Goal: Find specific page/section: Find specific page/section

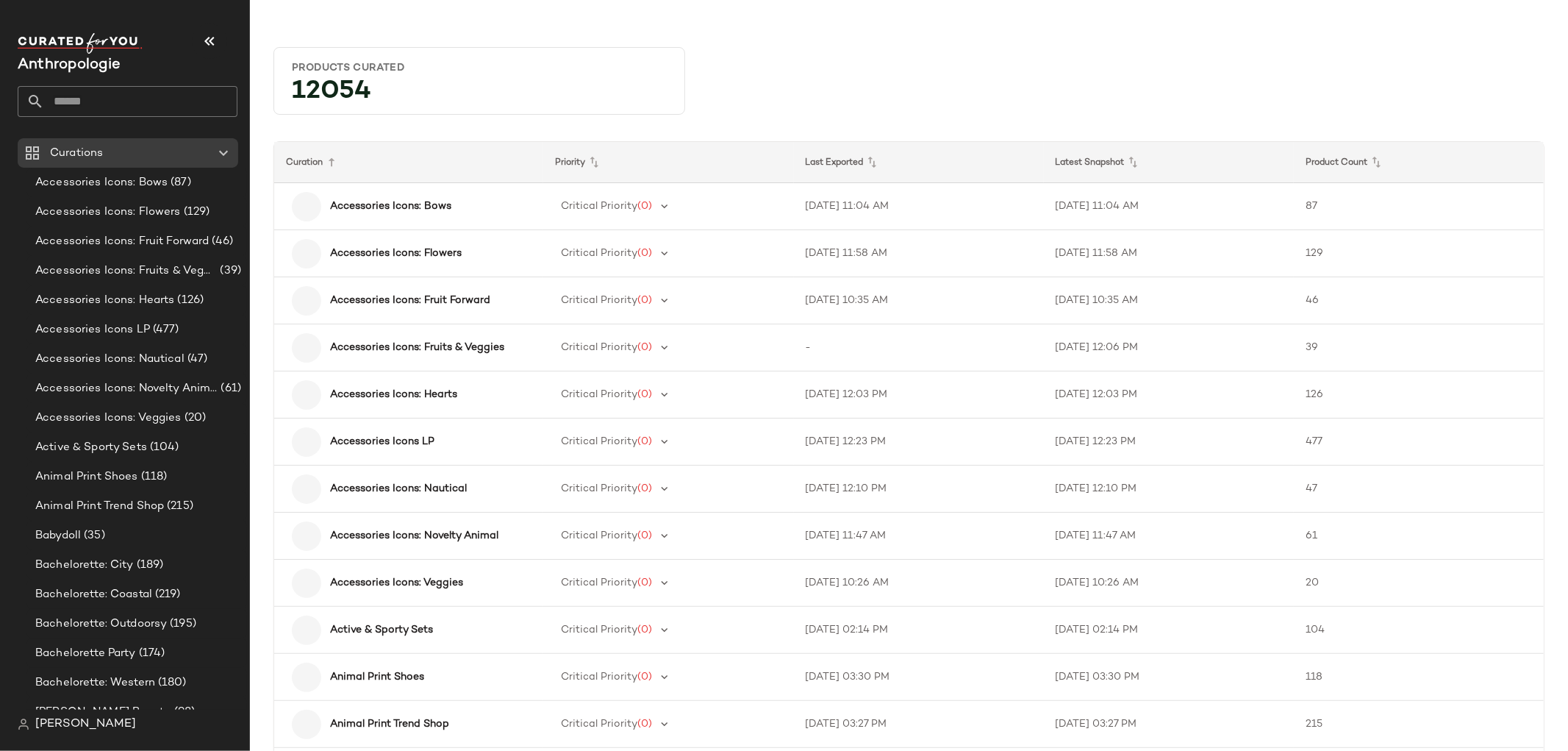
click at [91, 103] on input "text" at bounding box center [141, 100] width 193 height 31
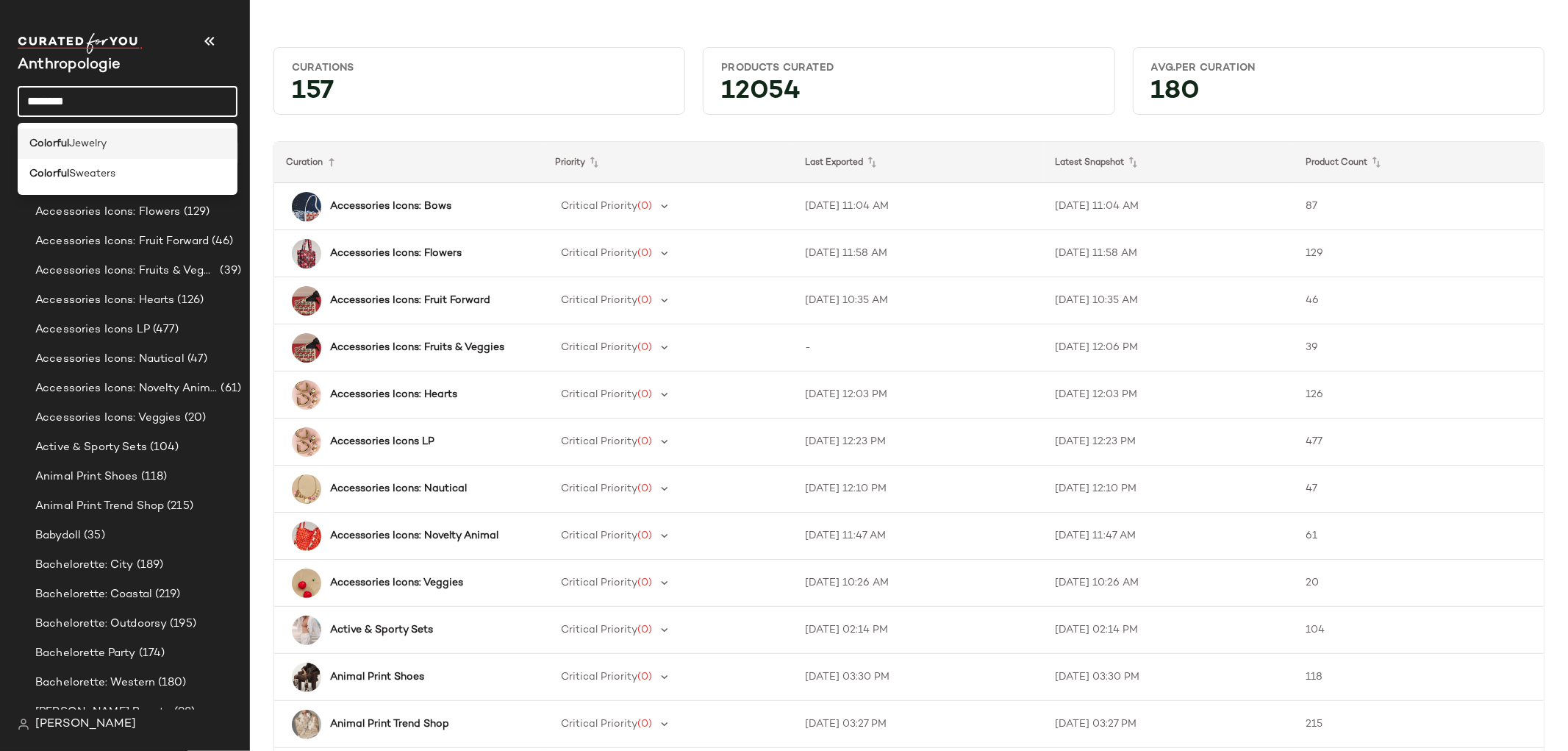
type input "********"
click at [94, 136] on span "Jewelry" at bounding box center [88, 144] width 37 height 16
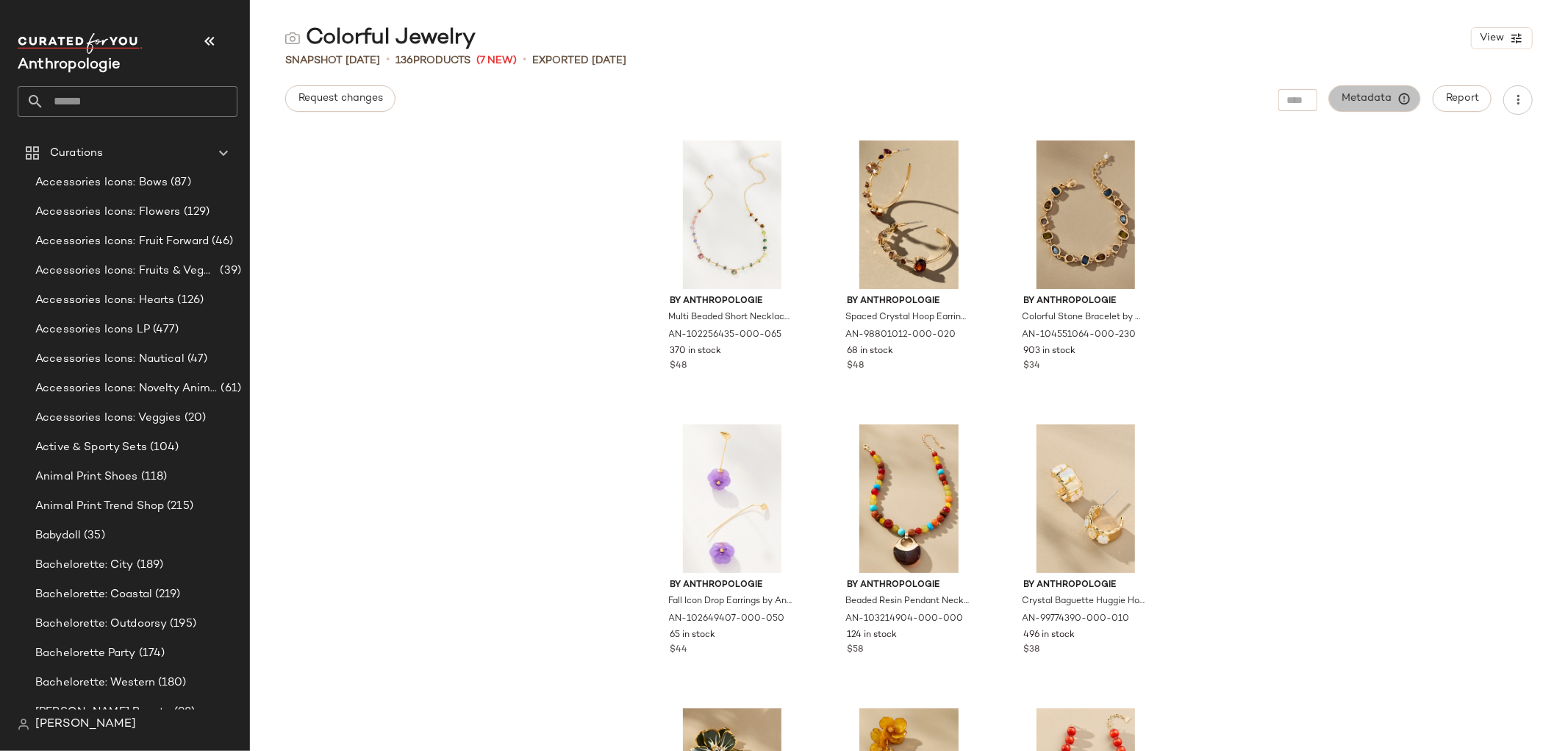
click at [1405, 99] on icon "button" at bounding box center [1404, 97] width 13 height 13
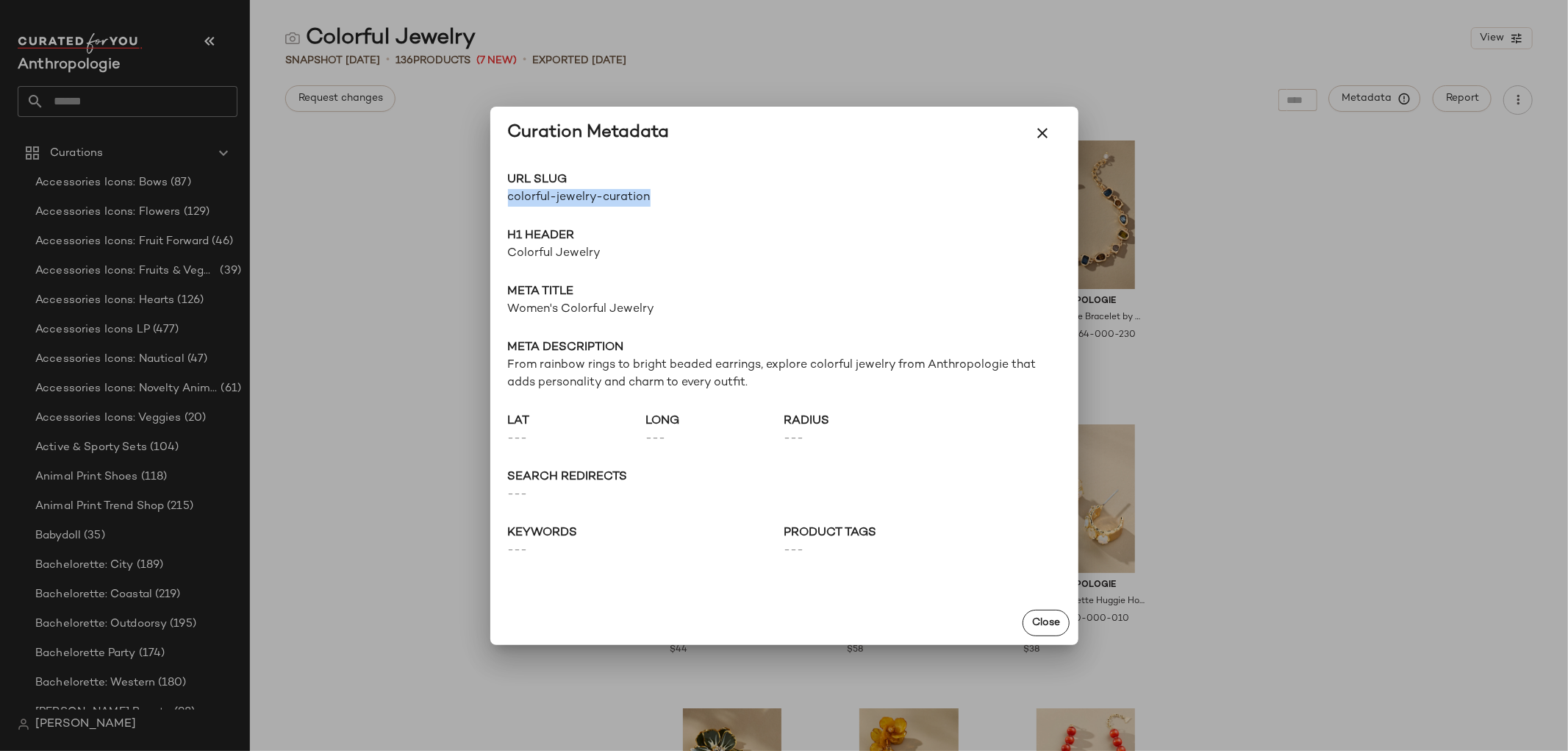
drag, startPoint x: 662, startPoint y: 191, endPoint x: 505, endPoint y: 204, distance: 157.5
click at [505, 204] on div "URL Slug colorful-jewelry-curation Go to Shop H1 Header Colorful Jewelry Meta t…" at bounding box center [784, 380] width 588 height 441
copy span "colorful-jewelry-curation"
